Goal: Information Seeking & Learning: Understand process/instructions

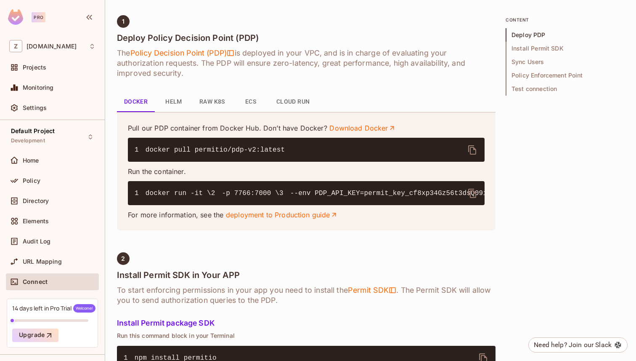
scroll to position [336, 0]
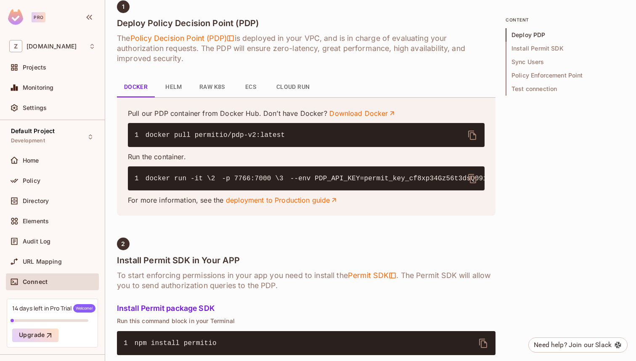
drag, startPoint x: 144, startPoint y: 177, endPoint x: 315, endPoint y: 216, distance: 176.1
click at [307, 190] on pre "1 docker run -it \ 2 -p 7766:7000 \ 3 --env PDP_API_KEY=permit_key_cf8xp34Gz56t…" at bounding box center [306, 178] width 357 height 24
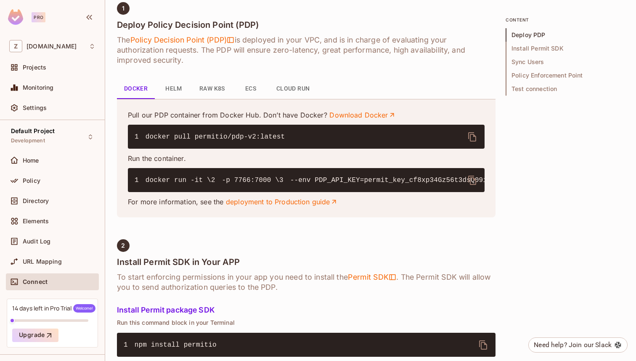
scroll to position [334, 0]
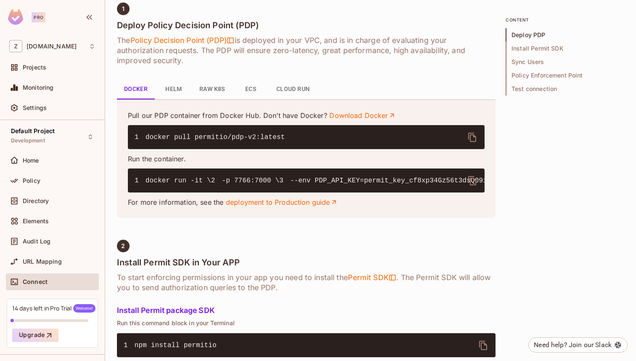
drag, startPoint x: 181, startPoint y: 246, endPoint x: 356, endPoint y: 246, distance: 175.1
click at [351, 218] on div "Pull our PDP container from Docker Hub. Don’t have Docker? Download Docker 1 do…" at bounding box center [306, 158] width 379 height 118
click at [356, 218] on div "Pull our PDP container from Docker Hub. Don’t have Docker? Download Docker 1 do…" at bounding box center [306, 158] width 379 height 118
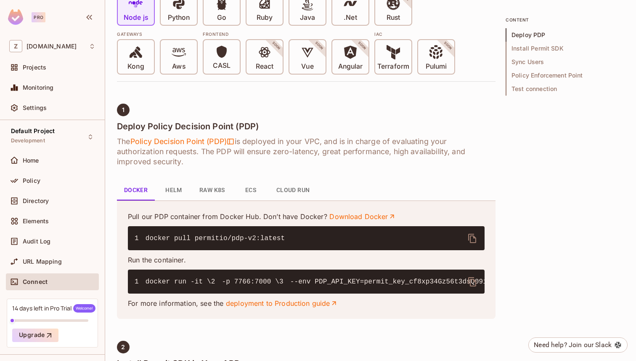
scroll to position [222, 0]
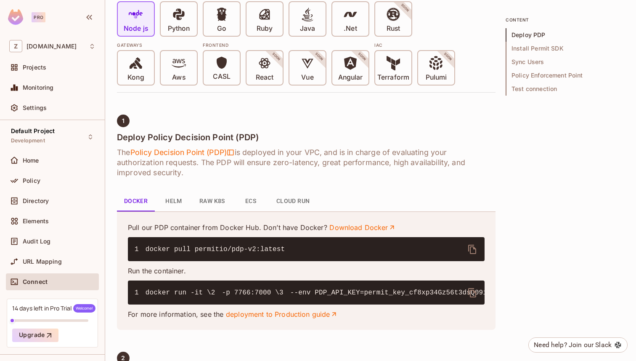
drag, startPoint x: 239, startPoint y: 151, endPoint x: 352, endPoint y: 159, distance: 112.7
click at [349, 158] on h6 "The Policy Decision Point (PDP) is deployed in your VPC, and is in charge of ev…" at bounding box center [306, 162] width 379 height 30
click at [352, 159] on h6 "The Policy Decision Point (PDP) is deployed in your VPC, and is in charge of ev…" at bounding box center [306, 162] width 379 height 30
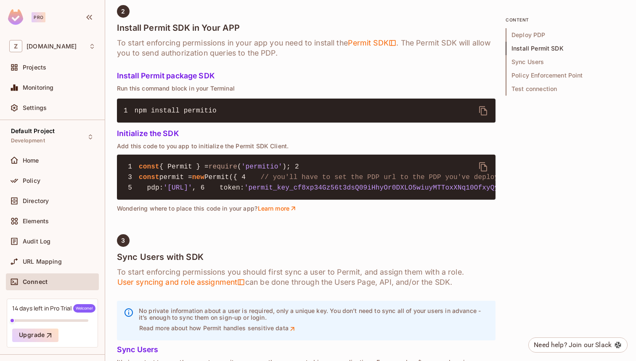
scroll to position [578, 0]
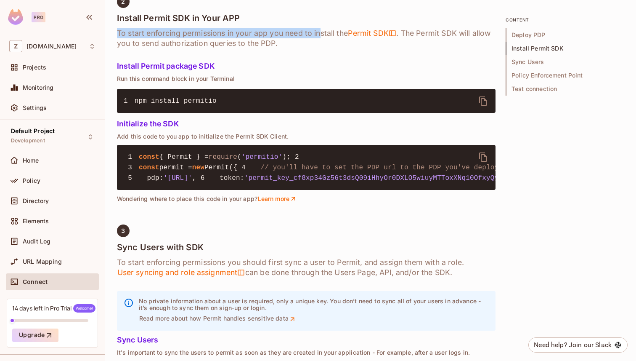
drag, startPoint x: 119, startPoint y: 73, endPoint x: 324, endPoint y: 77, distance: 205.0
click at [323, 48] on h6 "To start enforcing permissions in your app you need to install the Permit SDK .…" at bounding box center [306, 38] width 379 height 20
click at [324, 48] on h6 "To start enforcing permissions in your app you need to install the Permit SDK .…" at bounding box center [306, 38] width 379 height 20
drag, startPoint x: 114, startPoint y: 122, endPoint x: 266, endPoint y: 122, distance: 151.1
click at [261, 122] on div "zuvees.ae / Default Project : Development / Connect Environment Connect Environ…" at bounding box center [370, 180] width 531 height 361
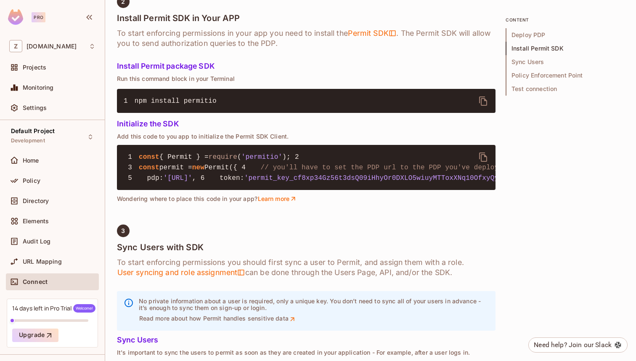
drag, startPoint x: 117, startPoint y: 119, endPoint x: 235, endPoint y: 119, distance: 117.8
click at [232, 82] on p "Run this command block in your Terminal" at bounding box center [306, 78] width 379 height 7
click at [235, 82] on p "Run this command block in your Terminal" at bounding box center [306, 78] width 379 height 7
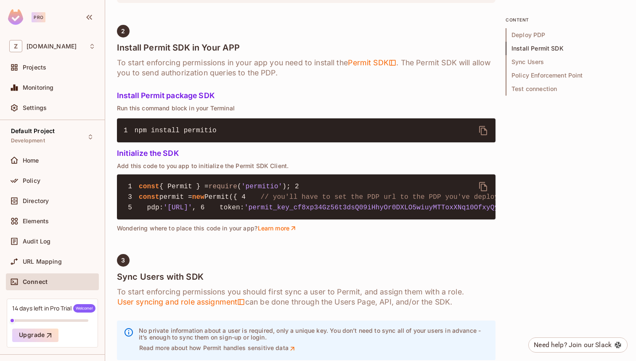
scroll to position [549, 0]
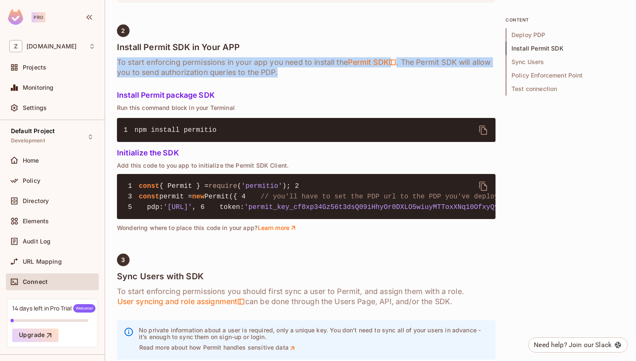
drag, startPoint x: 117, startPoint y: 100, endPoint x: 309, endPoint y: 110, distance: 191.3
click at [306, 77] on h6 "To start enforcing permissions in your app you need to install the Permit SDK .…" at bounding box center [306, 67] width 379 height 20
click at [309, 77] on h6 "To start enforcing permissions in your app you need to install the Permit SDK .…" at bounding box center [306, 67] width 379 height 20
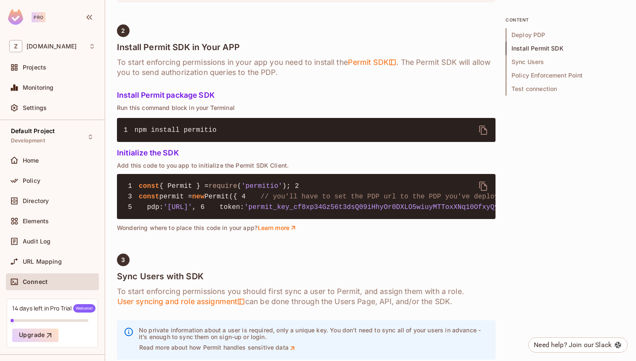
click at [275, 77] on h6 "To start enforcing permissions in your app you need to install the Permit SDK .…" at bounding box center [306, 67] width 379 height 20
drag, startPoint x: 267, startPoint y: 102, endPoint x: 454, endPoint y: 104, distance: 186.9
click at [451, 77] on h6 "To start enforcing permissions in your app you need to install the Permit SDK .…" at bounding box center [306, 67] width 379 height 20
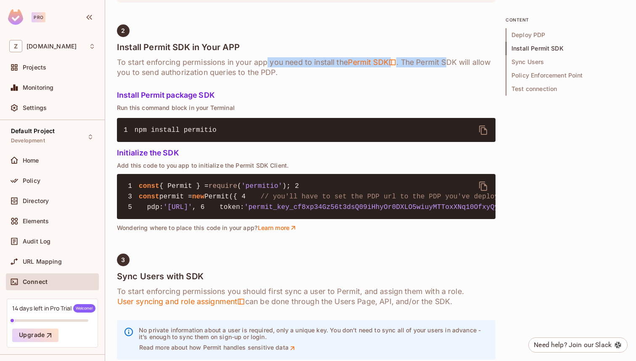
click at [454, 77] on h6 "To start enforcing permissions in your app you need to install the Permit SDK .…" at bounding box center [306, 67] width 379 height 20
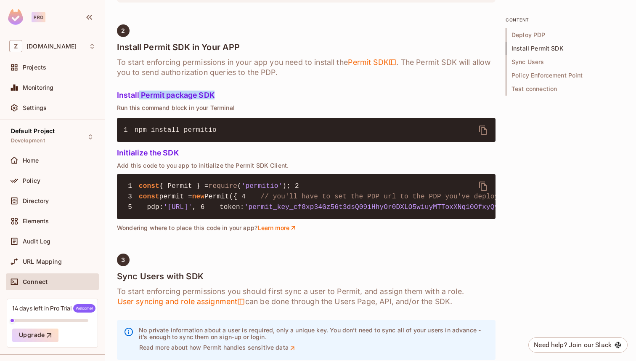
drag, startPoint x: 139, startPoint y: 135, endPoint x: 252, endPoint y: 135, distance: 112.4
click at [252, 99] on h5 "Install Permit package SDK" at bounding box center [306, 95] width 379 height 8
click at [258, 99] on h5 "Install Permit package SDK" at bounding box center [306, 95] width 379 height 8
drag, startPoint x: 109, startPoint y: 147, endPoint x: 266, endPoint y: 147, distance: 156.1
click at [262, 147] on div "zuvees.ae / Default Project : Development / Connect Environment Connect Environ…" at bounding box center [370, 180] width 531 height 361
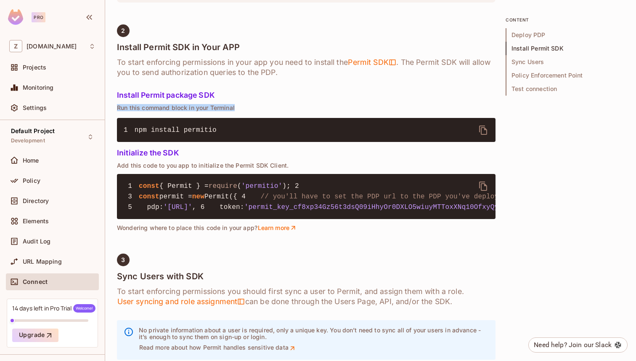
click at [266, 111] on p "Run this command block in your Terminal" at bounding box center [306, 107] width 379 height 7
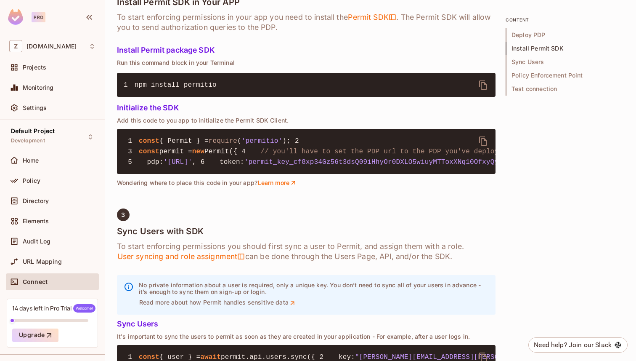
scroll to position [587, 0]
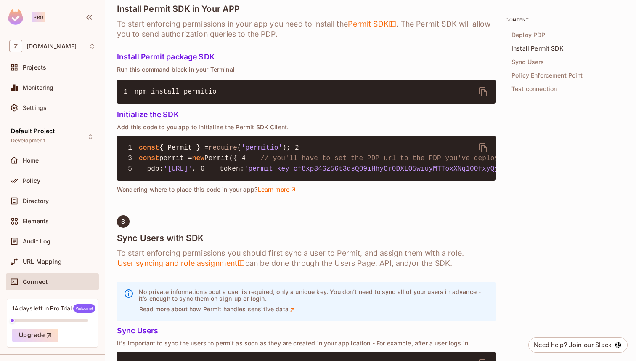
drag, startPoint x: 134, startPoint y: 132, endPoint x: 254, endPoint y: 132, distance: 120.4
click at [249, 104] on pre "1 npm install permitio" at bounding box center [306, 92] width 379 height 24
click at [484, 97] on icon "delete" at bounding box center [484, 92] width 10 height 10
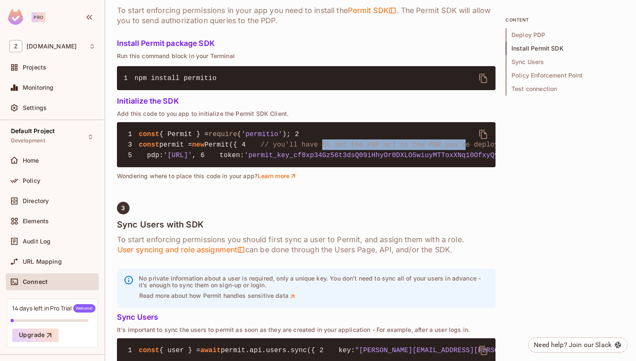
drag, startPoint x: 210, startPoint y: 202, endPoint x: 359, endPoint y: 203, distance: 149.0
click at [356, 149] on span "// you'll have to set the PDP url to the PDP you've deployed in the previous st…" at bounding box center [427, 145] width 332 height 8
click at [359, 149] on span "// you'll have to set the PDP url to the PDP you've deployed in the previous st…" at bounding box center [427, 145] width 332 height 8
drag, startPoint x: 380, startPoint y: 203, endPoint x: 249, endPoint y: 202, distance: 130.9
click at [261, 149] on span "// you'll have to set the PDP url to the PDP you've deployed in the previous st…" at bounding box center [427, 145] width 332 height 8
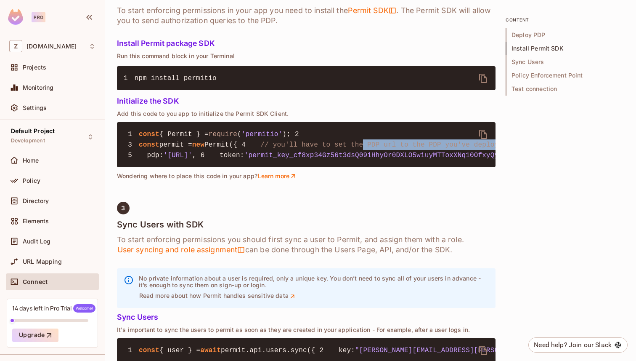
click at [261, 149] on span "// you'll have to set the PDP url to the PDP you've deployed in the previous st…" at bounding box center [427, 145] width 332 height 8
drag, startPoint x: 249, startPoint y: 202, endPoint x: 432, endPoint y: 207, distance: 182.7
click at [430, 149] on span "// you'll have to set the PDP url to the PDP you've deployed in the previous st…" at bounding box center [427, 145] width 332 height 8
click at [432, 149] on span "// you'll have to set the PDP url to the PDP you've deployed in the previous st…" at bounding box center [427, 145] width 332 height 8
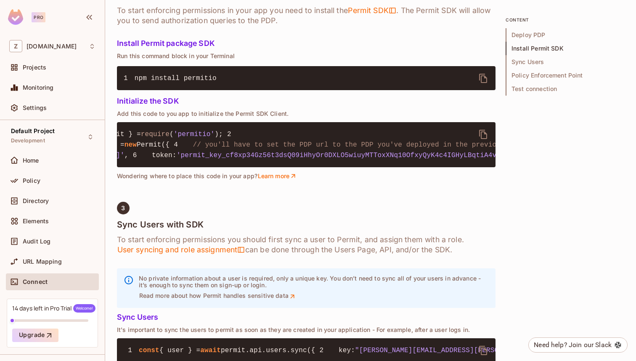
scroll to position [0, 0]
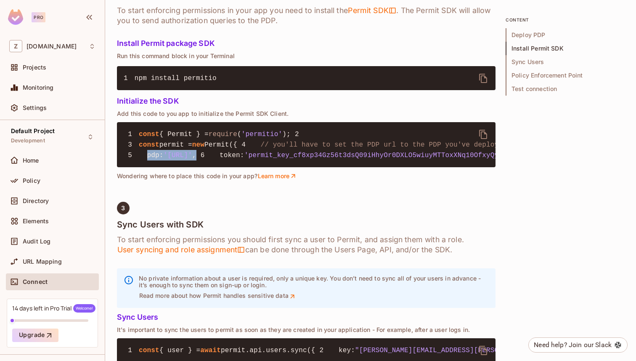
drag, startPoint x: 147, startPoint y: 211, endPoint x: 311, endPoint y: 211, distance: 164.1
click at [306, 167] on pre "1 const { Permit } = require ( 'permitio' ); 2 3 const permit = new Permit({ 4 …" at bounding box center [306, 144] width 379 height 45
click at [311, 167] on pre "1 const { Permit } = require ( 'permitio' ); 2 3 const permit = new Permit({ 4 …" at bounding box center [306, 144] width 379 height 45
drag, startPoint x: 147, startPoint y: 223, endPoint x: 178, endPoint y: 223, distance: 31.6
click at [178, 159] on code "1 const { Permit } = require ( 'permitio' ); 2 3 const permit = new Permit({ 4 …" at bounding box center [403, 144] width 559 height 29
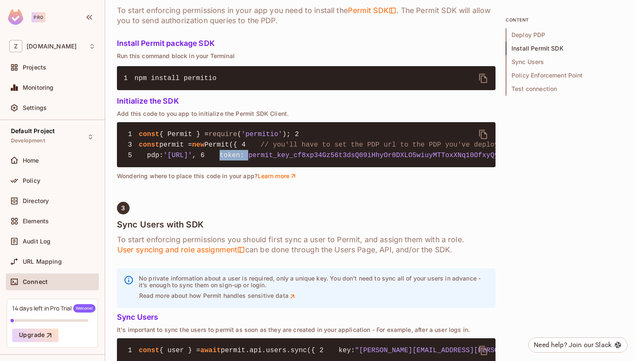
click at [245, 159] on span "'permit_key_cf8xp34Gz56t3dsQ09iHhyOr0DXLO5wiuyMTToxXNq10OfxyQyK4c4IGHyLBqtiA4vn…" at bounding box center [448, 156] width 406 height 8
drag, startPoint x: 170, startPoint y: 225, endPoint x: 140, endPoint y: 225, distance: 29.5
click at [140, 159] on code "1 const { Permit } = require ( 'permitio' ); 2 3 const permit = new Permit({ 4 …" at bounding box center [403, 144] width 559 height 29
click at [212, 159] on span at bounding box center [216, 156] width 8 height 8
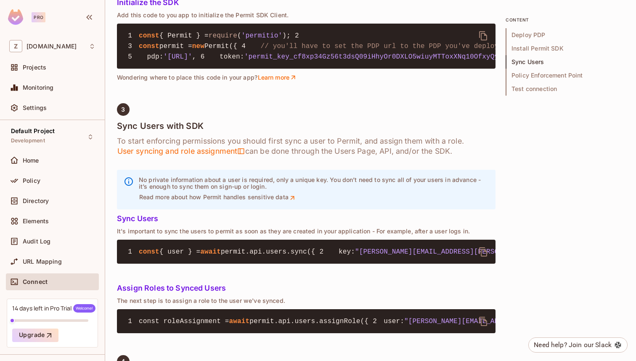
scroll to position [707, 0]
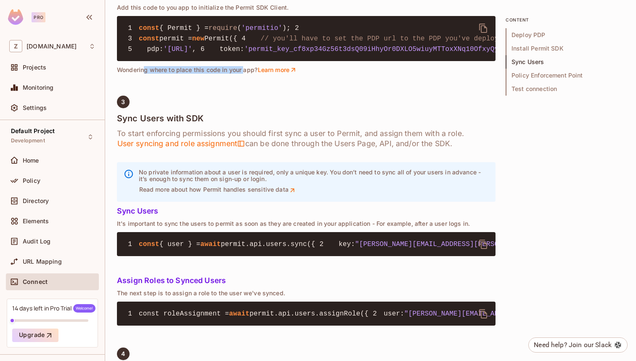
drag, startPoint x: 146, startPoint y: 148, endPoint x: 247, endPoint y: 149, distance: 101.9
click at [245, 74] on p "Wondering where to place this code in your app? Learn more" at bounding box center [306, 70] width 379 height 8
click at [247, 74] on p "Wondering where to place this code in your app? Learn more" at bounding box center [306, 70] width 379 height 8
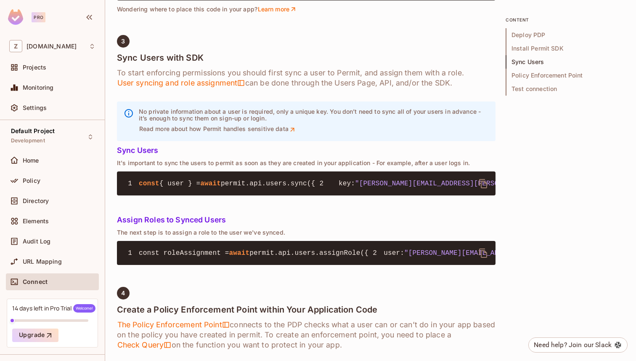
scroll to position [790, 0]
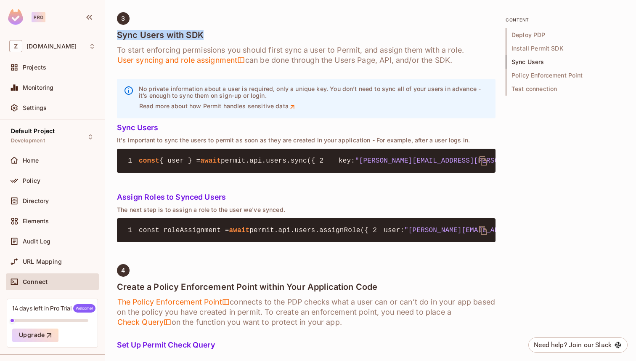
drag, startPoint x: 119, startPoint y: 113, endPoint x: 249, endPoint y: 113, distance: 130.1
click at [245, 40] on h4 "Sync Users with SDK" at bounding box center [306, 35] width 379 height 10
click at [249, 40] on h4 "Sync Users with SDK" at bounding box center [306, 35] width 379 height 10
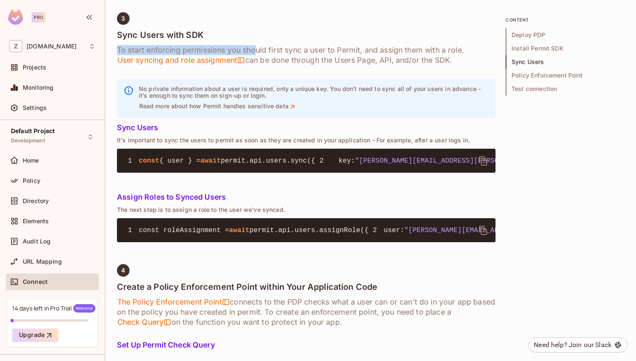
drag, startPoint x: 118, startPoint y: 130, endPoint x: 258, endPoint y: 129, distance: 139.7
click at [257, 65] on h6 "To start enforcing permissions you should first sync a user to Permit, and assi…" at bounding box center [306, 55] width 379 height 20
click at [258, 65] on h6 "To start enforcing permissions you should first sync a user to Permit, and assi…" at bounding box center [306, 55] width 379 height 20
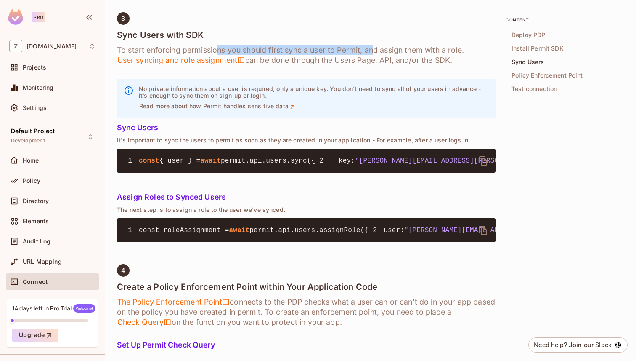
drag, startPoint x: 218, startPoint y: 129, endPoint x: 386, endPoint y: 136, distance: 167.6
click at [381, 65] on h6 "To start enforcing permissions you should first sync a user to Permit, and assi…" at bounding box center [306, 55] width 379 height 20
click at [386, 65] on h6 "To start enforcing permissions you should first sync a user to Permit, and assi…" at bounding box center [306, 55] width 379 height 20
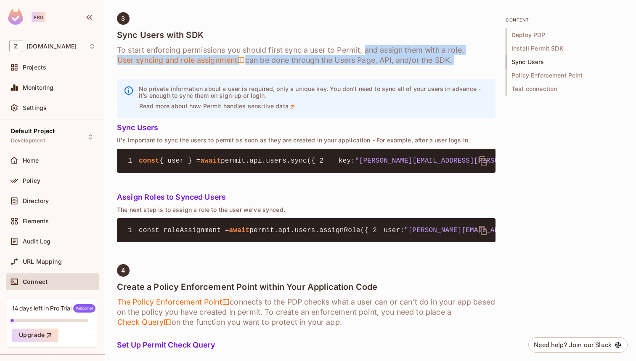
drag, startPoint x: 367, startPoint y: 129, endPoint x: 468, endPoint y: 165, distance: 107.2
click at [465, 164] on div "1 Deploy Policy Decision Point (PDP) The Policy Decision Point (PDP) is deploye…" at bounding box center [306, 273] width 379 height 1454
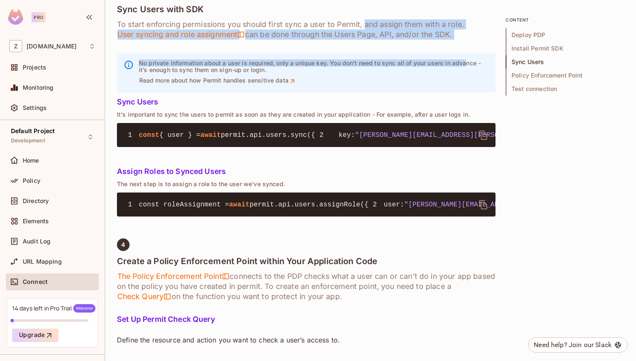
scroll to position [825, 0]
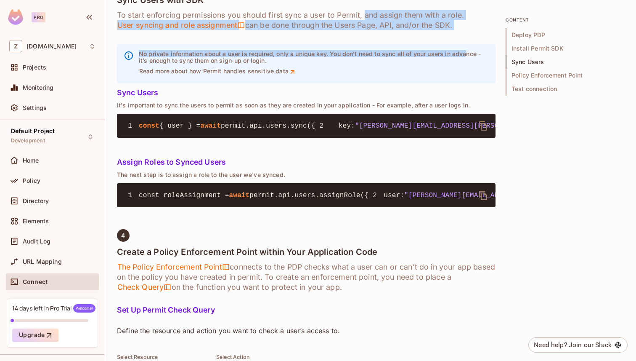
click at [223, 64] on p "No private information about a user is required, only a unique key. You don’t n…" at bounding box center [314, 57] width 350 height 13
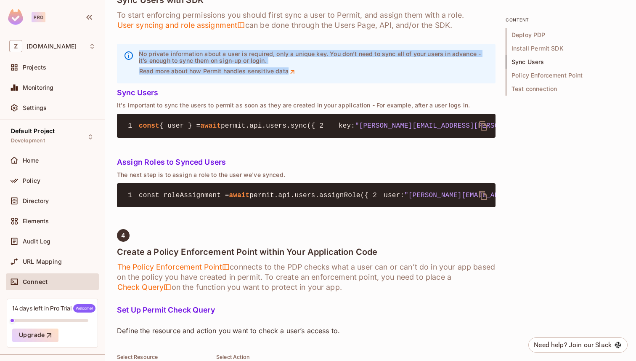
drag, startPoint x: 138, startPoint y: 131, endPoint x: 314, endPoint y: 160, distance: 178.7
click at [310, 83] on div "No private information about a user is required, only a unique key. You don’t n…" at bounding box center [306, 64] width 379 height 40
click at [314, 83] on div "No private information about a user is required, only a unique key. You don’t n…" at bounding box center [306, 64] width 379 height 40
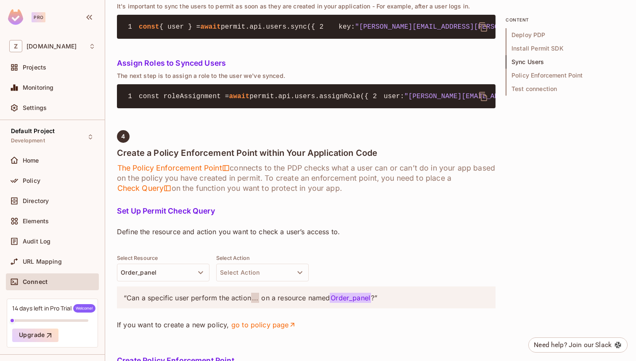
scroll to position [926, 0]
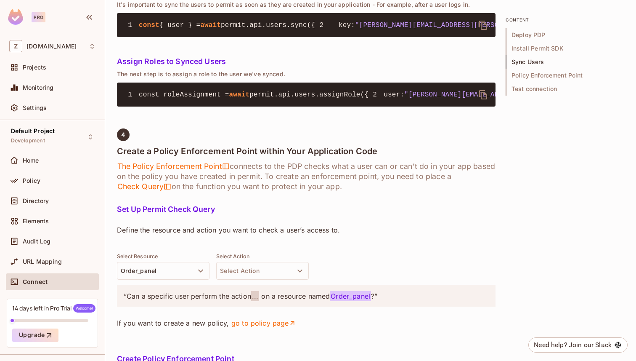
drag, startPoint x: 116, startPoint y: 68, endPoint x: 208, endPoint y: 75, distance: 92.4
click at [204, 74] on div "zuvees.ae / Default Project : Development / Connect Environment Connect Environ…" at bounding box center [370, 180] width 531 height 361
click at [208, 75] on div "1 Deploy Policy Decision Point (PDP) The Policy Decision Point (PDP) is deploye…" at bounding box center [306, 138] width 379 height 1454
drag, startPoint x: 117, startPoint y: 84, endPoint x: 226, endPoint y: 84, distance: 109.0
click at [223, 8] on p "It's important to sync the users to permit as soon as they are created in your …" at bounding box center [306, 4] width 379 height 7
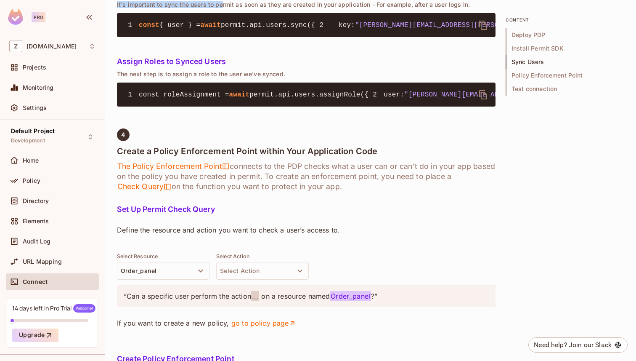
click at [226, 8] on p "It's important to sync the users to permit as soon as they are created in your …" at bounding box center [306, 4] width 379 height 7
drag, startPoint x: 178, startPoint y: 83, endPoint x: 318, endPoint y: 85, distance: 139.7
click at [317, 8] on p "It's important to sync the users to permit as soon as they are created in your …" at bounding box center [306, 4] width 379 height 7
click at [318, 8] on p "It's important to sync the users to permit as soon as they are created in your …" at bounding box center [306, 4] width 379 height 7
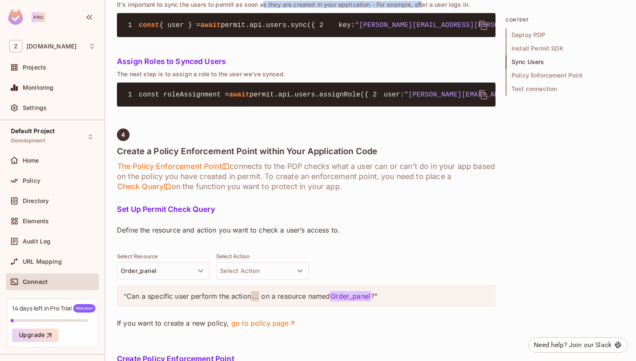
drag, startPoint x: 262, startPoint y: 85, endPoint x: 423, endPoint y: 85, distance: 160.4
click at [423, 8] on p "It's important to sync the users to permit as soon as they are created in your …" at bounding box center [306, 4] width 379 height 7
click at [426, 8] on p "It's important to sync the users to permit as soon as they are created in your …" at bounding box center [306, 4] width 379 height 7
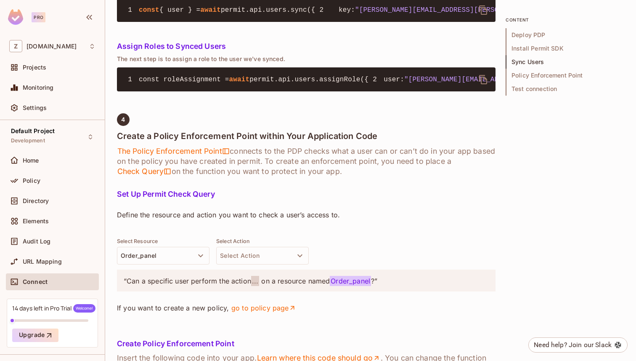
scroll to position [942, 0]
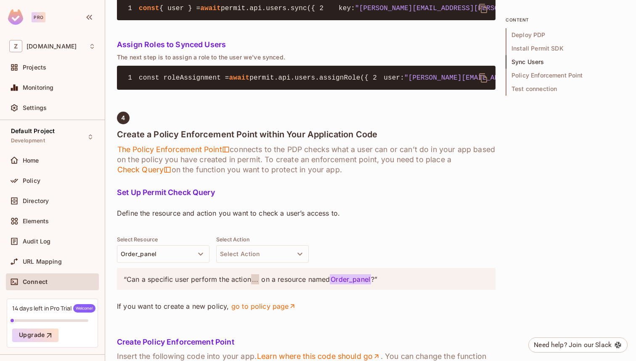
drag, startPoint x: 415, startPoint y: 68, endPoint x: 459, endPoint y: 68, distance: 44.6
drag, startPoint x: 473, startPoint y: 66, endPoint x: 350, endPoint y: 66, distance: 123.7
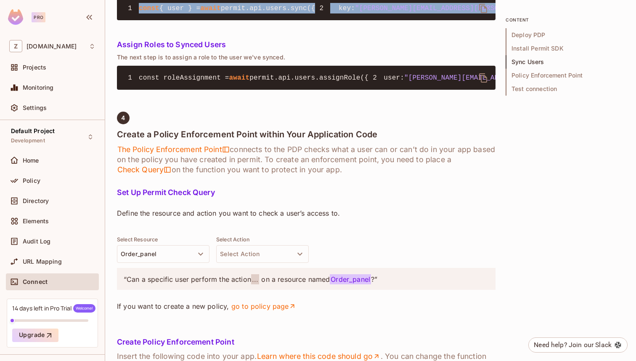
drag, startPoint x: 141, startPoint y: 86, endPoint x: 257, endPoint y: 142, distance: 128.8
click at [253, 20] on pre "1 const { user } = await permit.api.users.sync({ 2 key : "John@Doe.com" , 3 ema…" at bounding box center [306, 8] width 379 height 24
click at [257, 20] on pre "1 const { user } = await permit.api.users.sync({ 2 key : "John@Doe.com" , 3 ema…" at bounding box center [306, 8] width 379 height 24
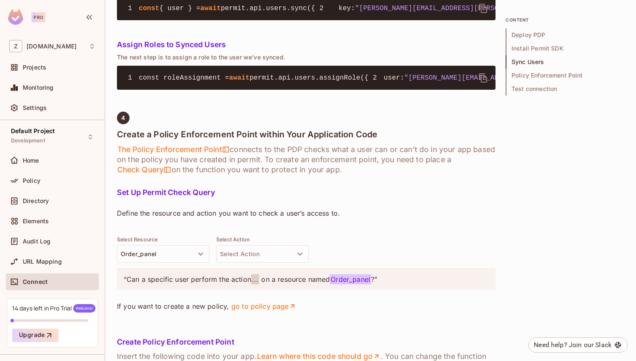
drag, startPoint x: 138, startPoint y: 86, endPoint x: 317, endPoint y: 87, distance: 178.9
click at [315, 12] on code "1 const { user } = await permit.api.users.sync({ 2 key : "John@Doe.com" , 3 ema…" at bounding box center [604, 9] width 961 height 8
drag, startPoint x: 149, startPoint y: 95, endPoint x: 268, endPoint y: 150, distance: 131.4
click at [267, 149] on div "1 Deploy Policy Decision Point (PDP) The Policy Decision Point (PDP) is deploye…" at bounding box center [306, 121] width 379 height 1454
click at [268, 150] on div "1 Deploy Policy Decision Point (PDP) The Policy Decision Point (PDP) is deploye…" at bounding box center [306, 121] width 379 height 1454
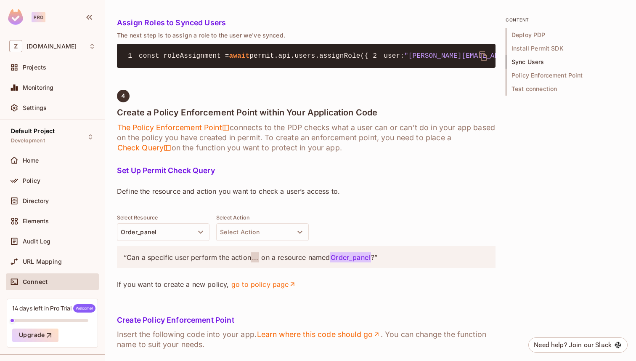
scroll to position [965, 0]
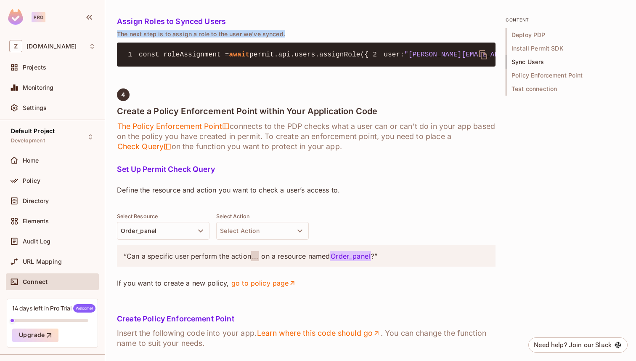
drag, startPoint x: 118, startPoint y: 162, endPoint x: 297, endPoint y: 163, distance: 179.3
click at [295, 37] on p "The next step is to assign a role to the user we've synced." at bounding box center [306, 34] width 379 height 7
click at [297, 37] on p "The next step is to assign a role to the user we've synced." at bounding box center [306, 34] width 379 height 7
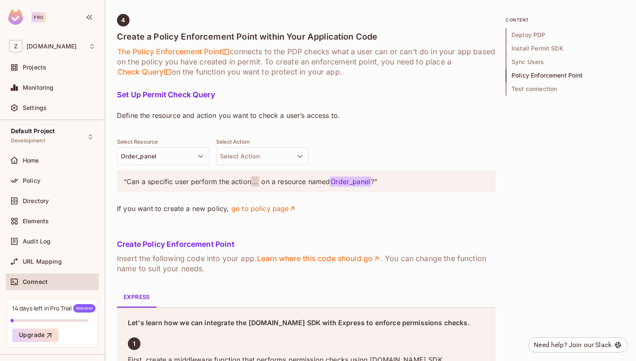
scroll to position [1056, 0]
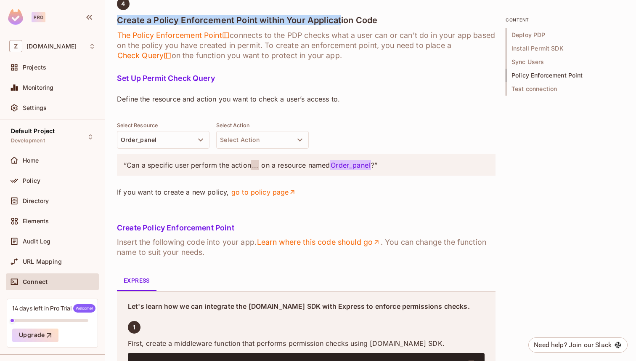
drag, startPoint x: 118, startPoint y: 188, endPoint x: 349, endPoint y: 188, distance: 231.1
click at [346, 25] on h4 "Create a Policy Enforcement Point within Your Application Code" at bounding box center [306, 20] width 379 height 10
click at [349, 25] on h4 "Create a Policy Enforcement Point within Your Application Code" at bounding box center [306, 20] width 379 height 10
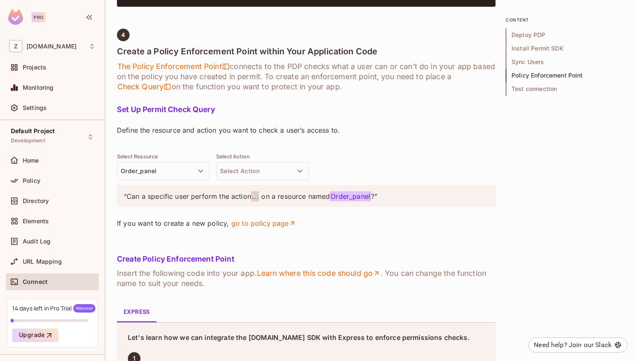
scroll to position [1024, 0]
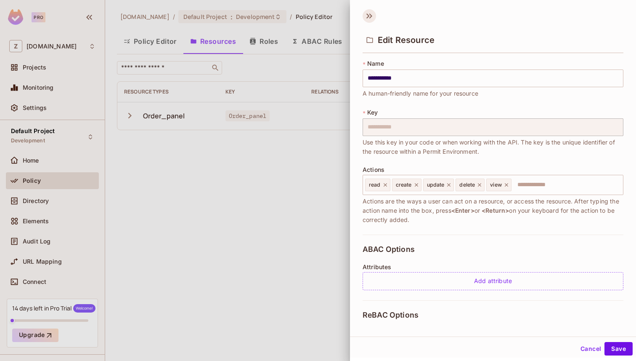
click at [371, 16] on icon at bounding box center [369, 15] width 13 height 13
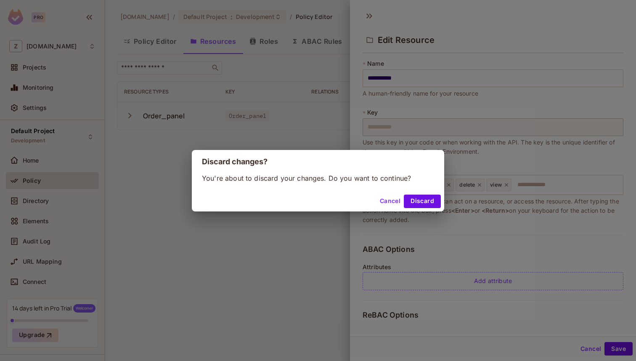
click at [395, 202] on button "Cancel" at bounding box center [390, 200] width 27 height 13
